Goal: Check status: Check status

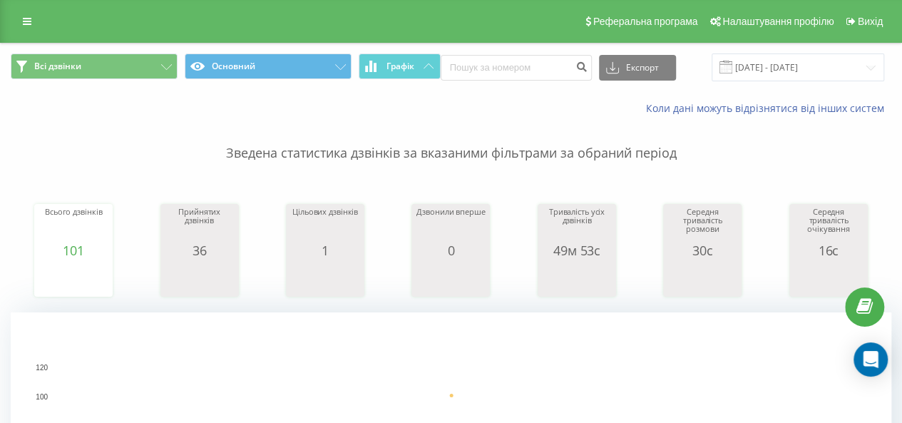
click at [728, 67] on span at bounding box center [725, 67] width 13 height 13
click at [784, 70] on input "[DATE] - [DATE]" at bounding box center [797, 67] width 172 height 28
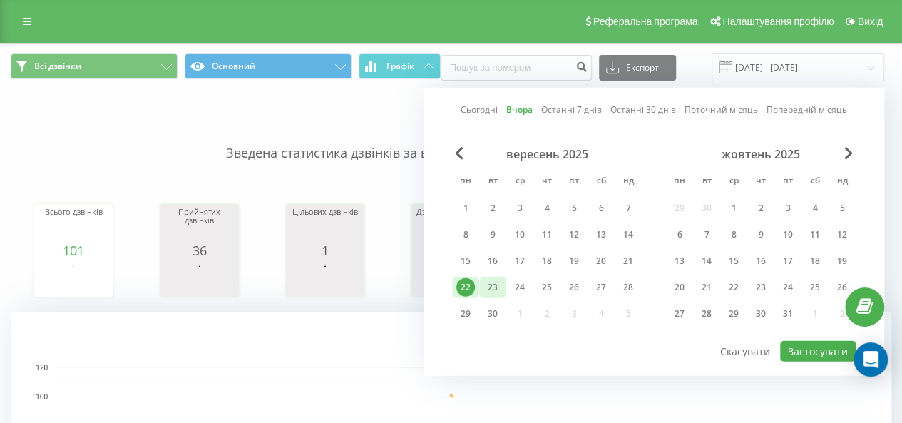
click at [482, 284] on div "23" at bounding box center [492, 287] width 27 height 21
click at [818, 344] on button "Застосувати" at bounding box center [818, 351] width 76 height 21
type input "23.09.2025 - 23.09.2025"
